Goal: Information Seeking & Learning: Learn about a topic

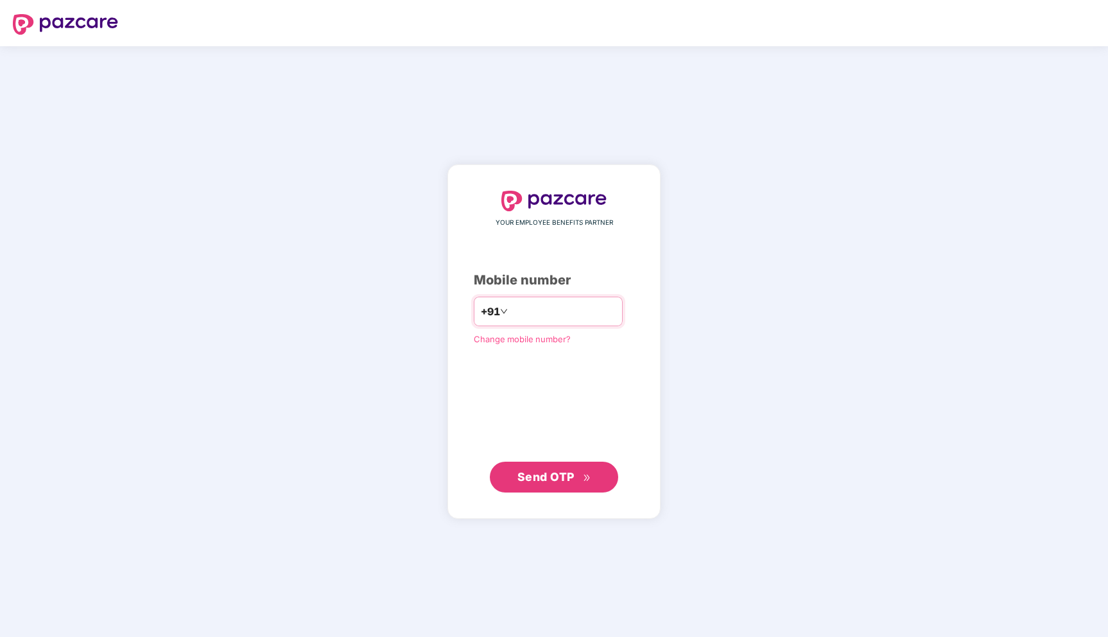
type input "**********"
click at [556, 485] on span "Send OTP" at bounding box center [554, 476] width 74 height 18
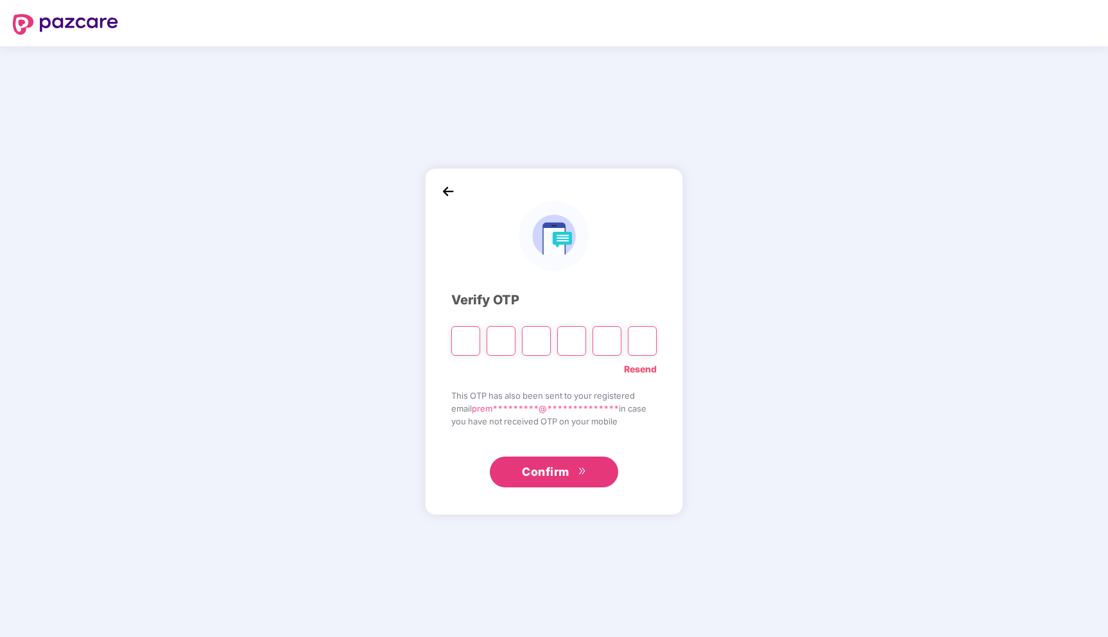
type input "*"
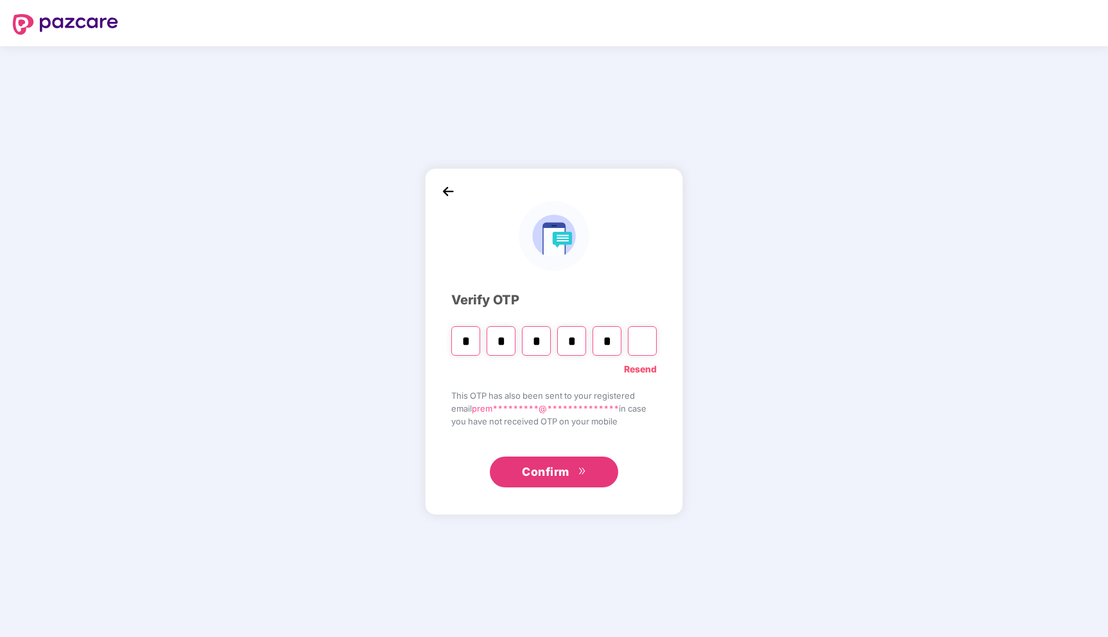
type input "*"
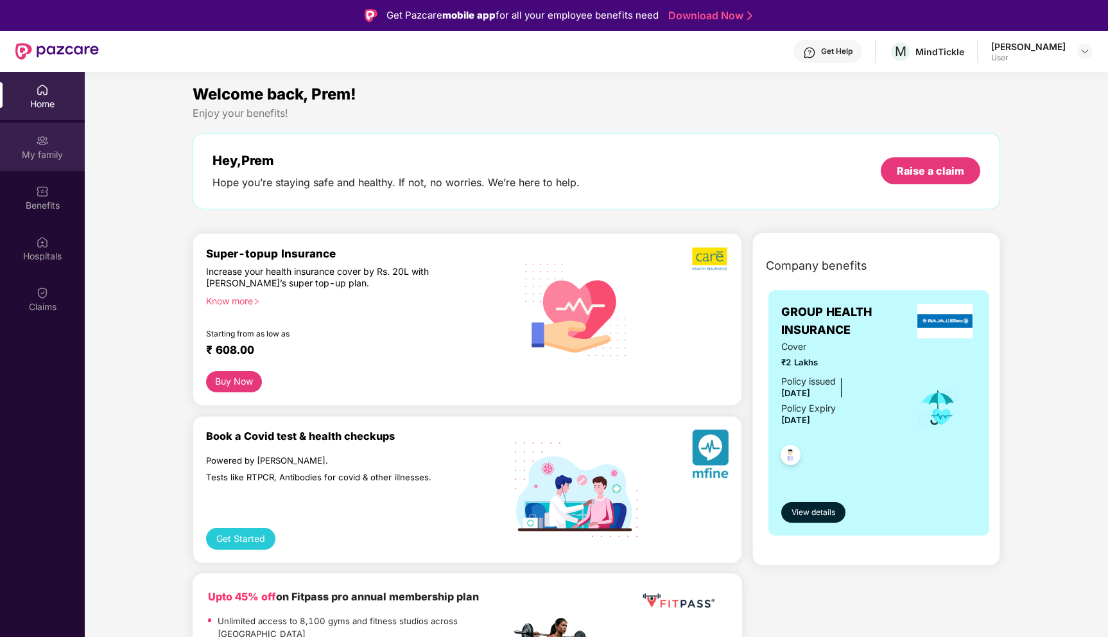
click at [47, 148] on div "My family" at bounding box center [42, 154] width 85 height 13
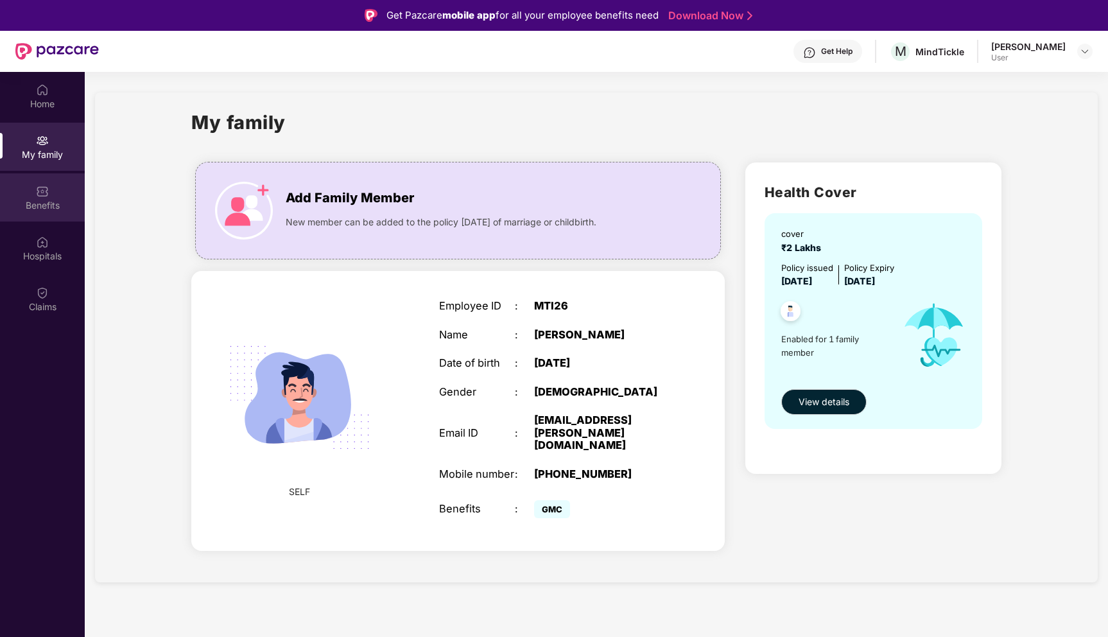
click at [39, 196] on img at bounding box center [42, 191] width 13 height 13
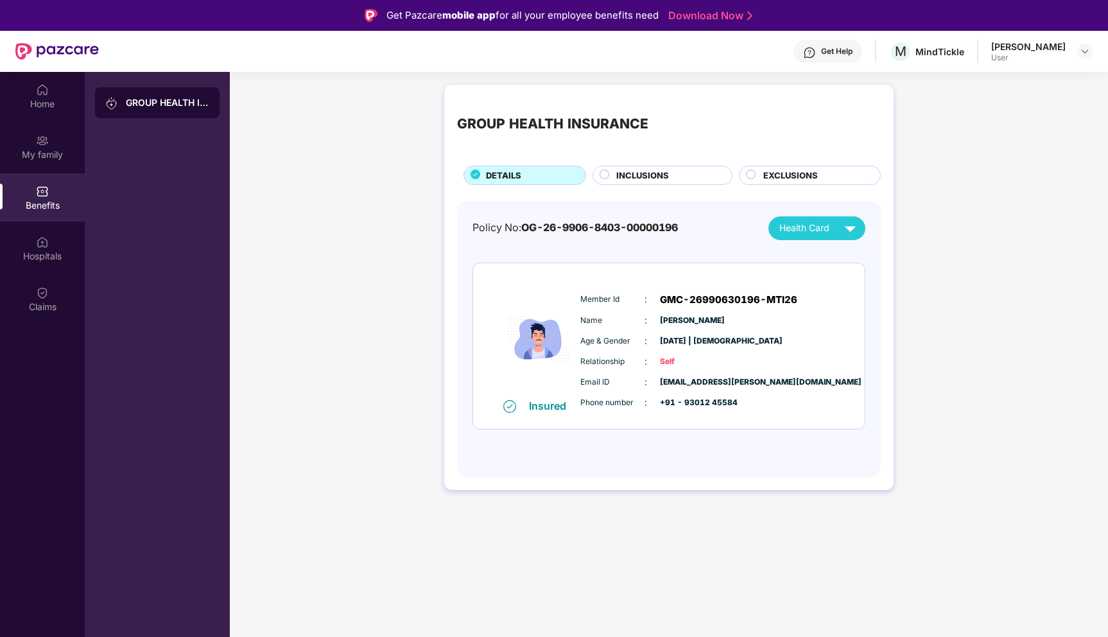
click at [667, 175] on span "INCLUSIONS" at bounding box center [642, 175] width 53 height 13
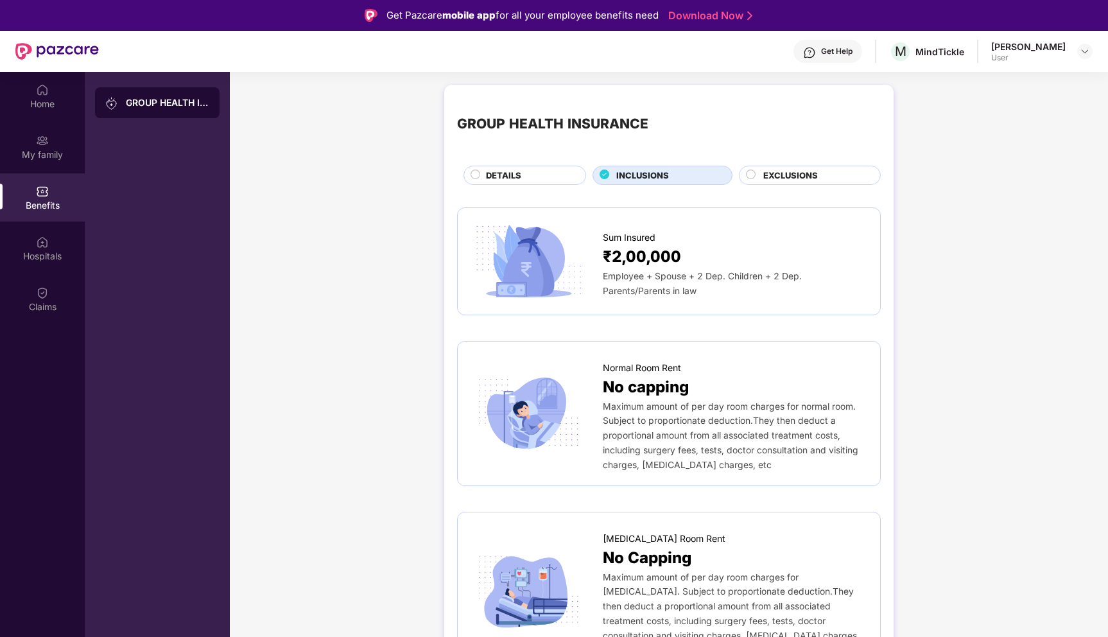
click at [535, 177] on div "DETAILS" at bounding box center [528, 176] width 99 height 15
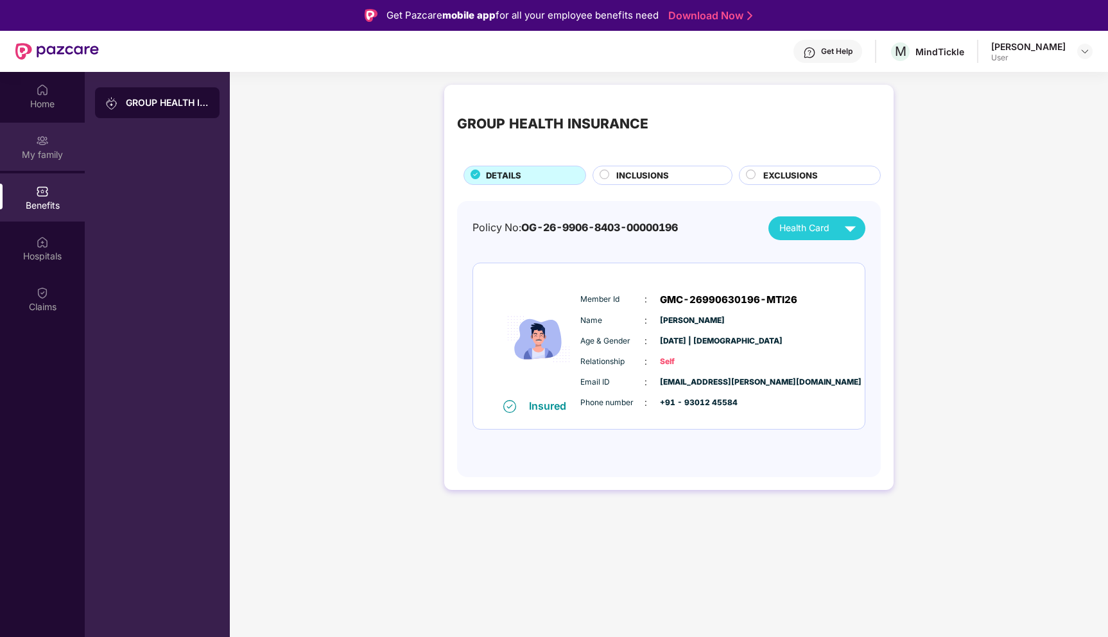
click at [54, 152] on div "My family" at bounding box center [42, 154] width 85 height 13
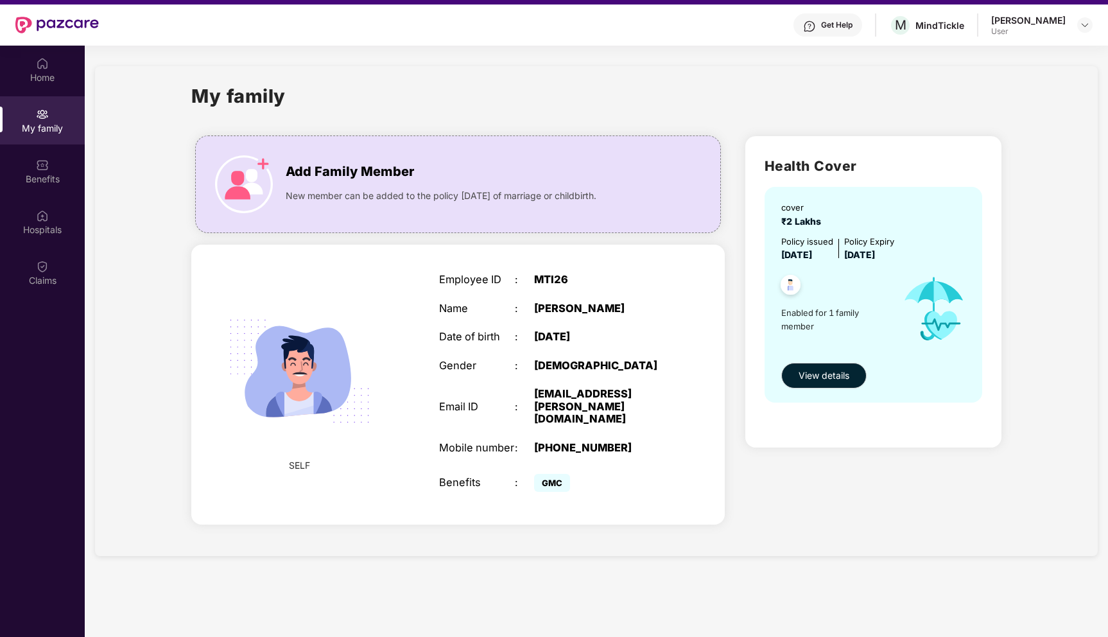
scroll to position [35, 0]
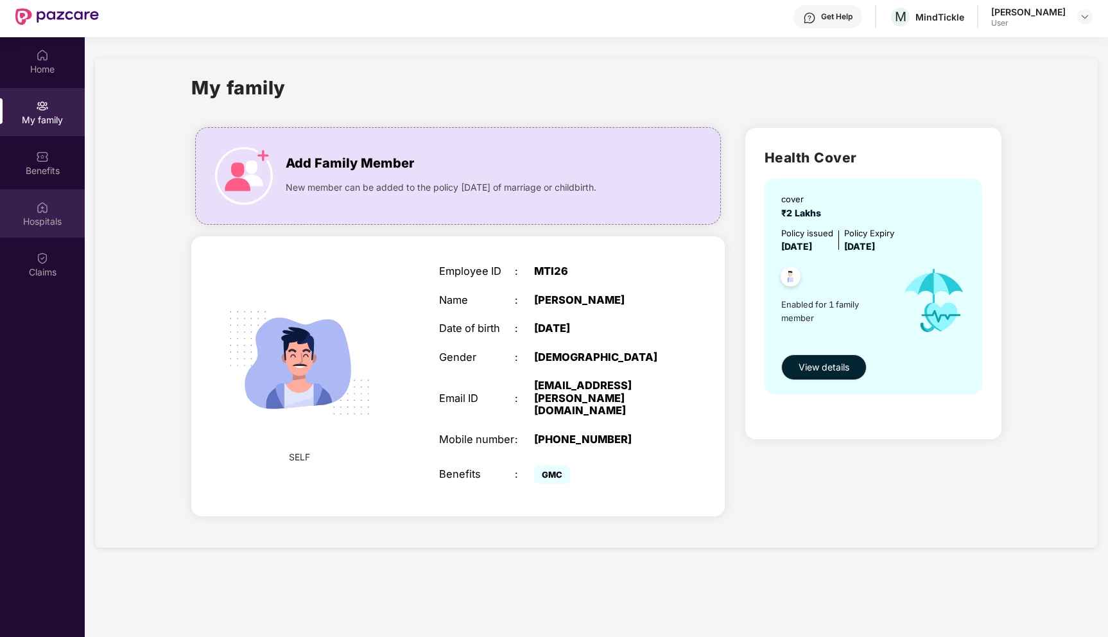
click at [35, 204] on div "Hospitals" at bounding box center [42, 213] width 85 height 48
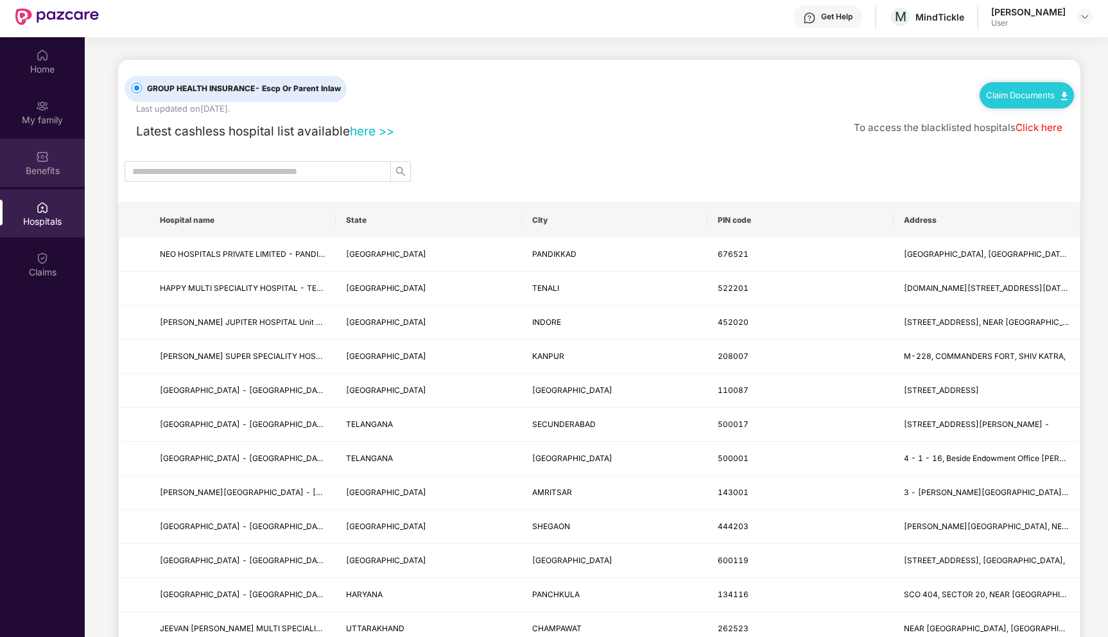
click at [48, 164] on div "Benefits" at bounding box center [42, 170] width 85 height 13
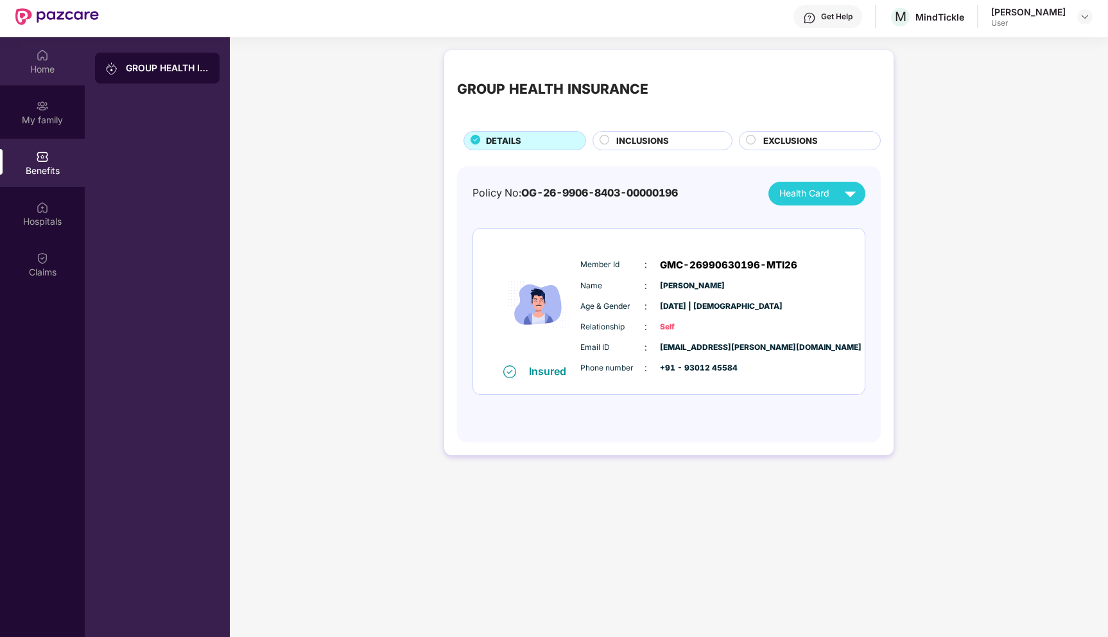
click at [50, 78] on div "Home" at bounding box center [42, 61] width 85 height 48
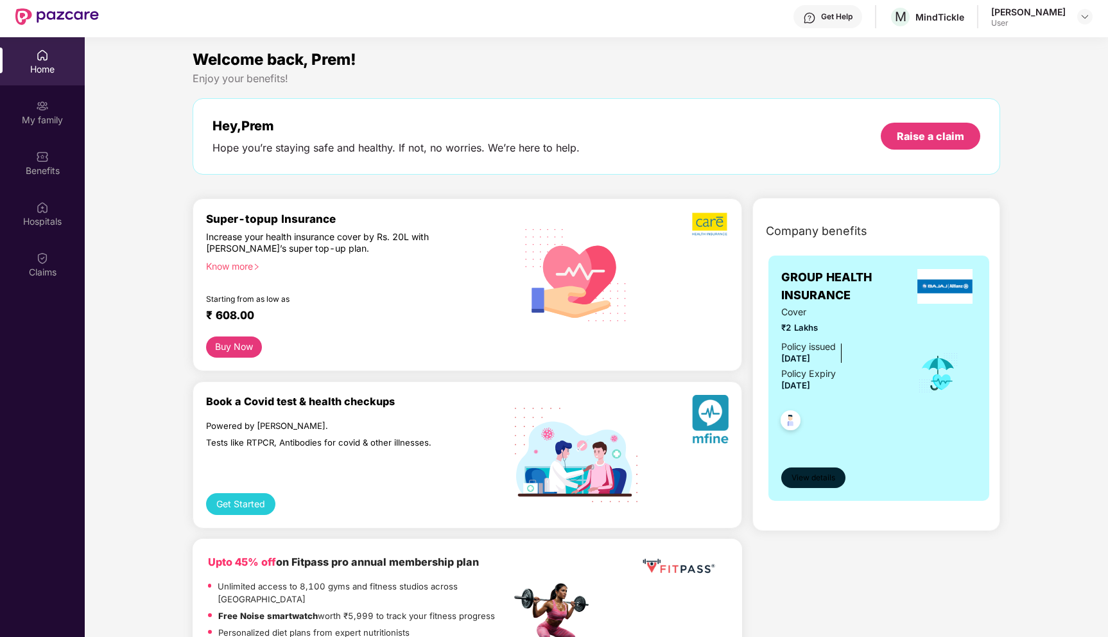
click at [821, 476] on span "View details" at bounding box center [813, 478] width 44 height 12
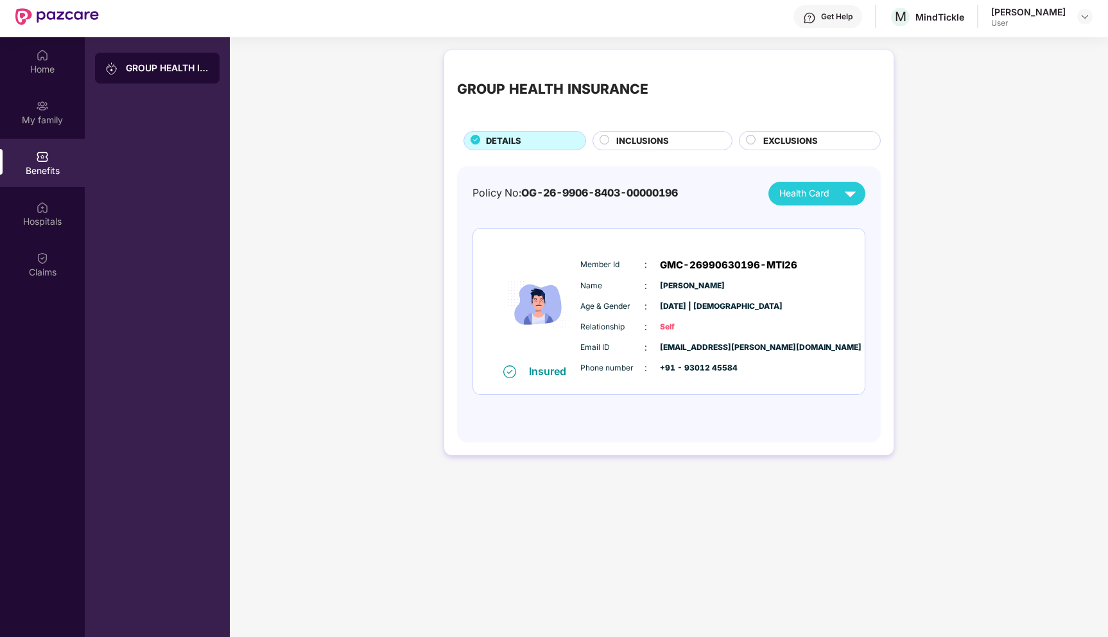
click at [634, 139] on span "INCLUSIONS" at bounding box center [642, 140] width 53 height 13
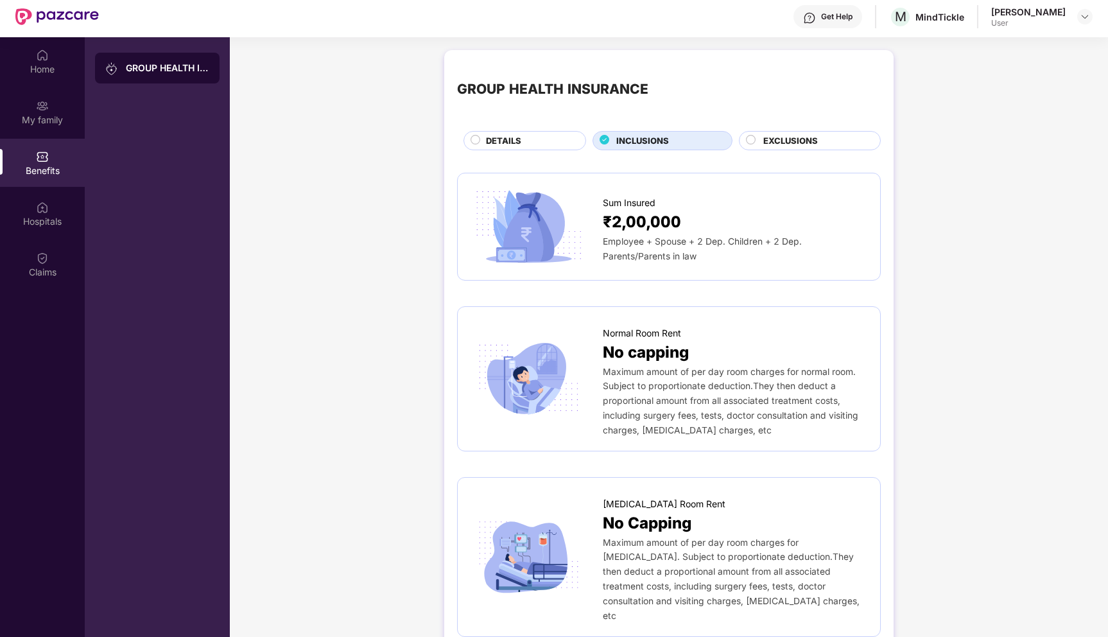
click at [803, 138] on span "EXCLUSIONS" at bounding box center [790, 140] width 55 height 13
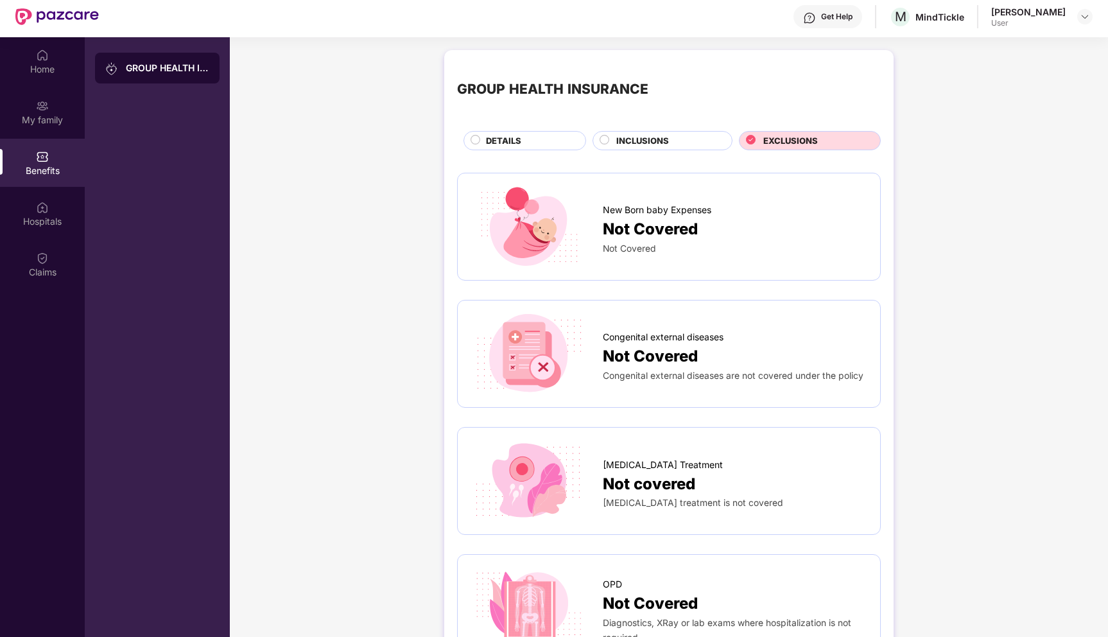
click at [522, 142] on div "DETAILS" at bounding box center [528, 141] width 99 height 15
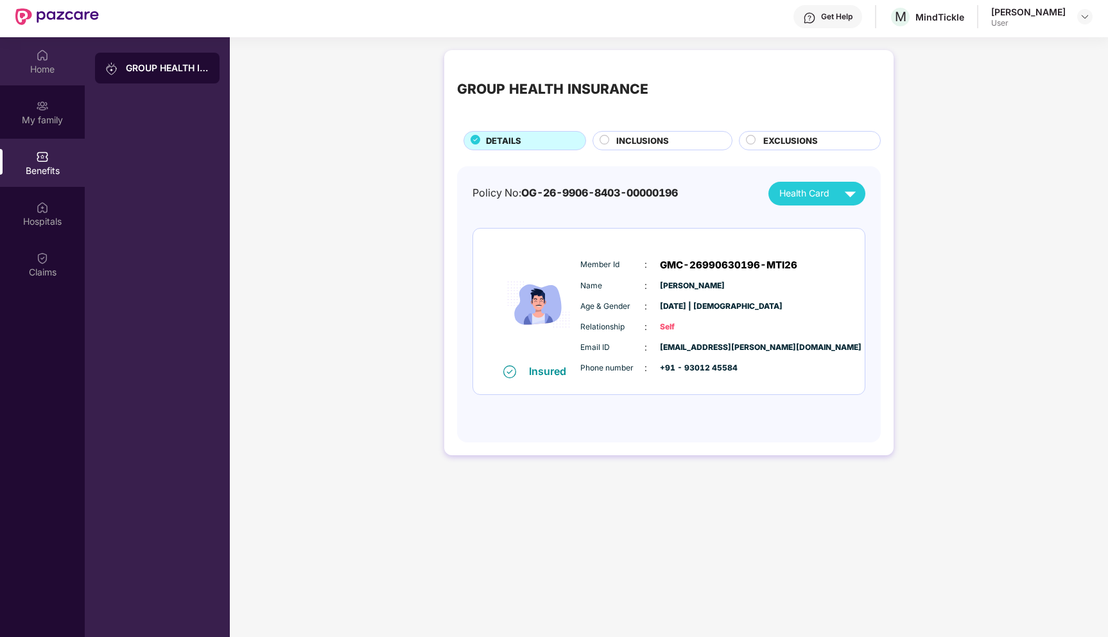
click at [50, 57] on div "Home" at bounding box center [42, 61] width 85 height 48
